Goal: Information Seeking & Learning: Understand process/instructions

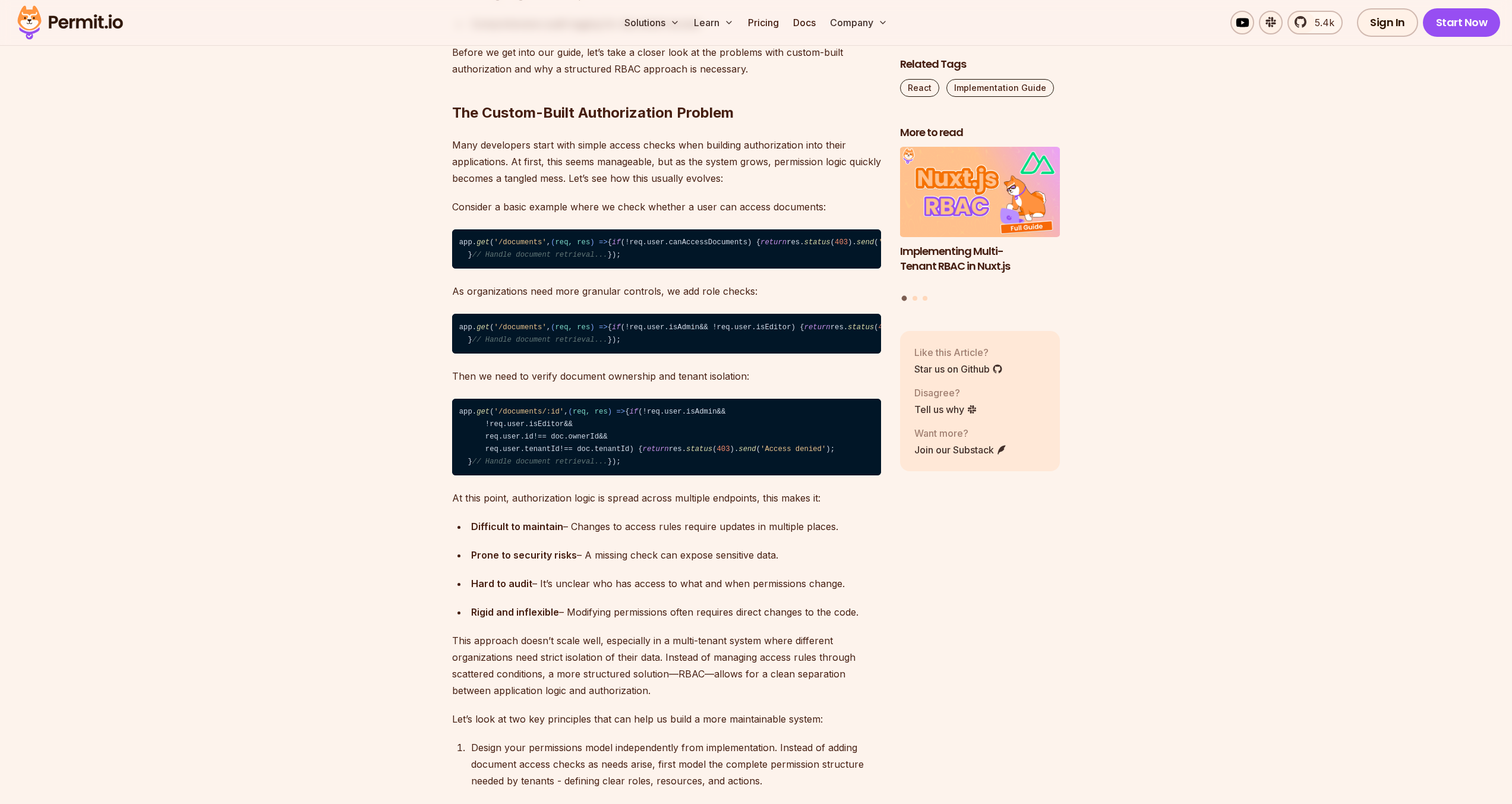
click at [514, 270] on code "app. get ( '/documents' , ( req, res ) => { if (!req. user . canAccessDocuments…" at bounding box center [667, 249] width 429 height 40
click at [552, 270] on code "app. get ( '/documents' , ( req, res ) => { if (!req. user . canAccessDocuments…" at bounding box center [667, 249] width 429 height 40
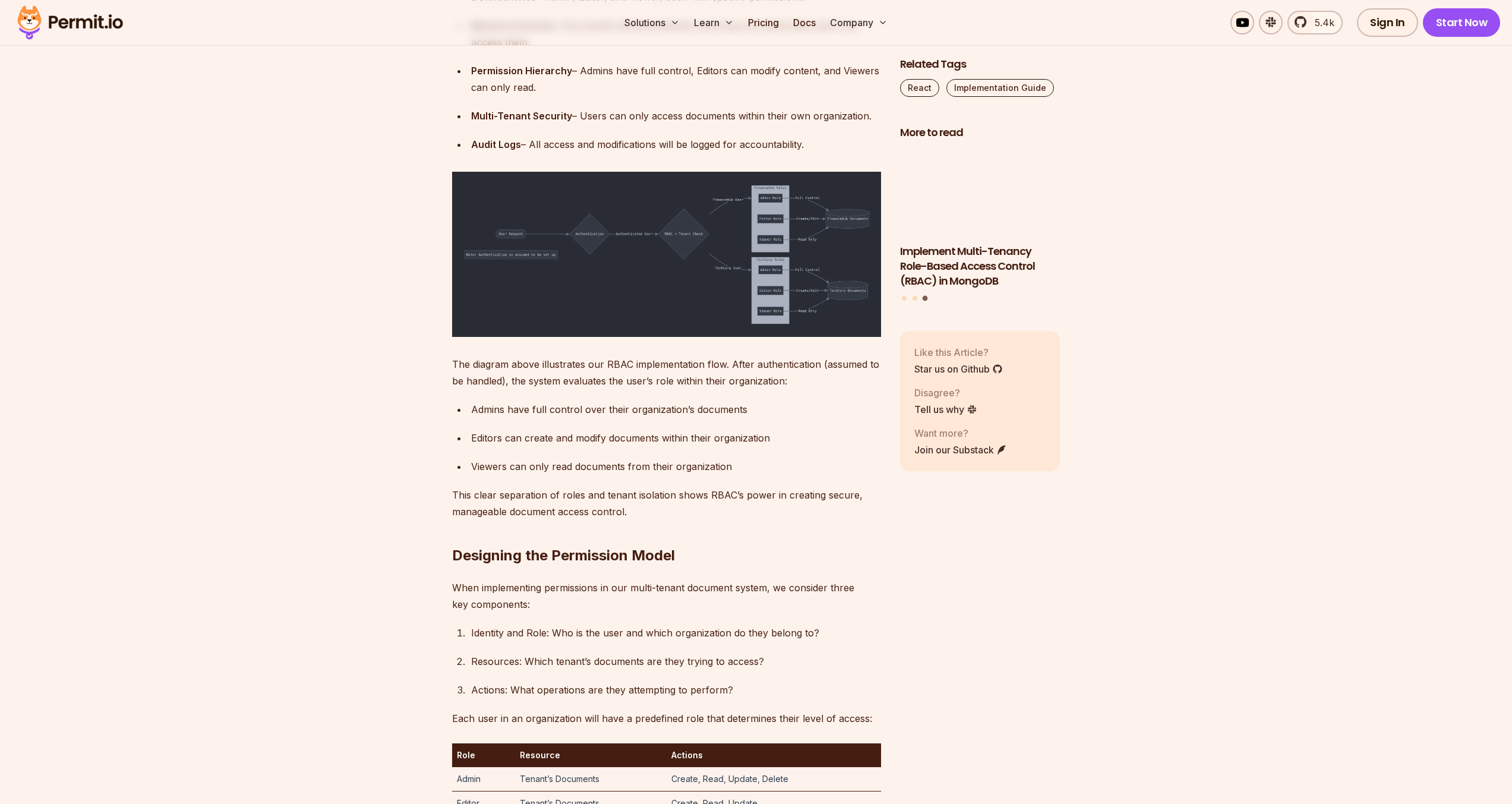
scroll to position [2373, 0]
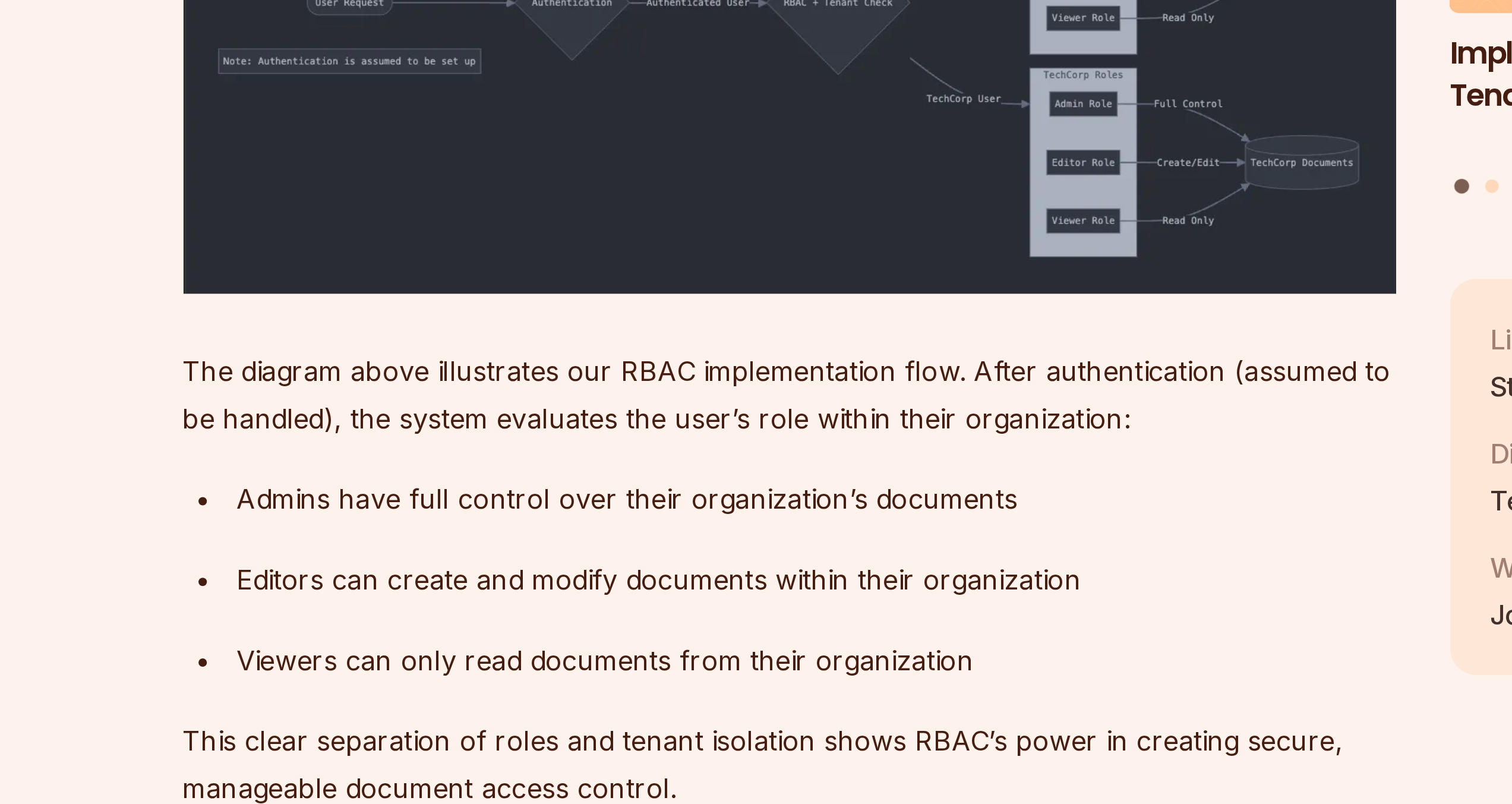
click at [540, 152] on div "Audit Logs – All access and modifications will be logged for accountability." at bounding box center [676, 144] width 410 height 17
click at [452, 152] on ul "Defined Roles – Admin, Editor, and Viewer, each with specific permissions. Reso…" at bounding box center [667, 70] width 429 height 164
